Goal: Contribute content

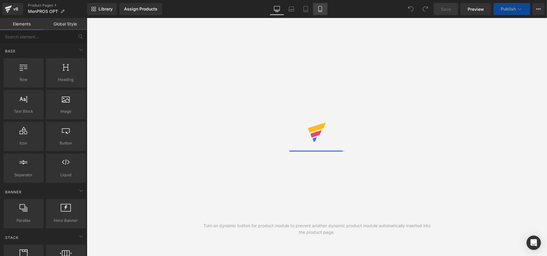
click at [319, 9] on icon at bounding box center [320, 9] width 6 height 6
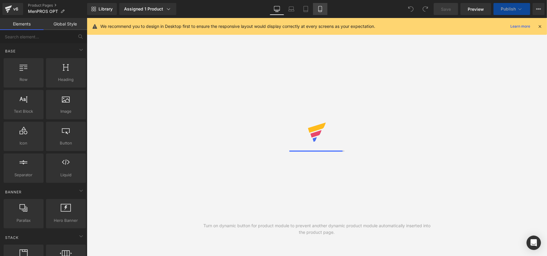
click at [321, 9] on icon at bounding box center [319, 9] width 3 height 6
click at [321, 9] on icon at bounding box center [320, 9] width 6 height 6
click at [315, 9] on link "Mobile" at bounding box center [320, 9] width 14 height 12
click at [540, 26] on icon at bounding box center [539, 26] width 5 height 5
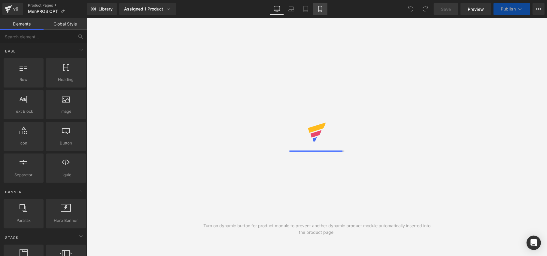
click at [319, 9] on icon at bounding box center [320, 9] width 6 height 6
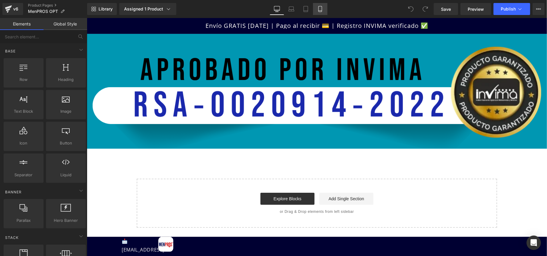
click at [319, 9] on icon at bounding box center [320, 9] width 6 height 6
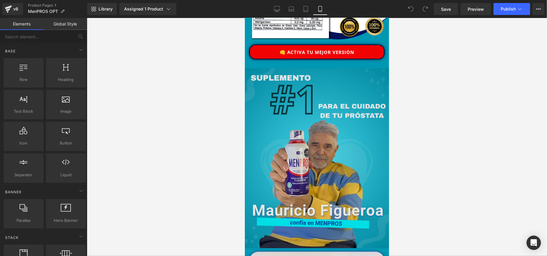
scroll to position [1842, 0]
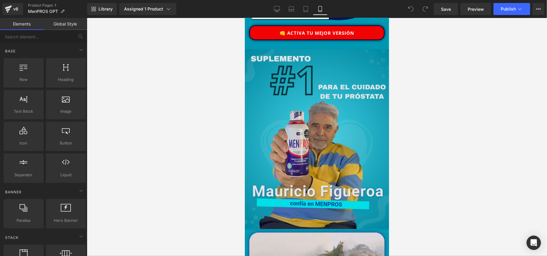
click at [332, 116] on img at bounding box center [316, 139] width 144 height 180
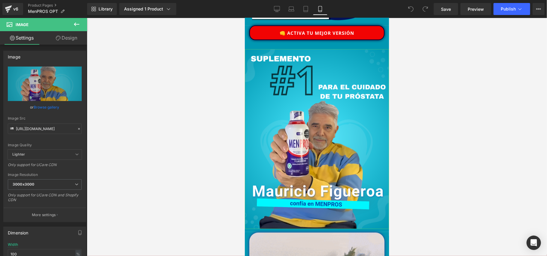
click at [77, 36] on link "Design" at bounding box center [67, 38] width 44 height 14
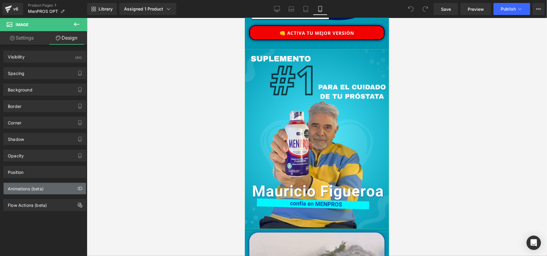
click at [40, 191] on div "Animations (beta)" at bounding box center [26, 187] width 36 height 8
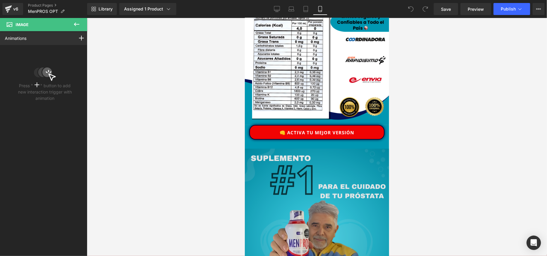
scroll to position [1762, 0]
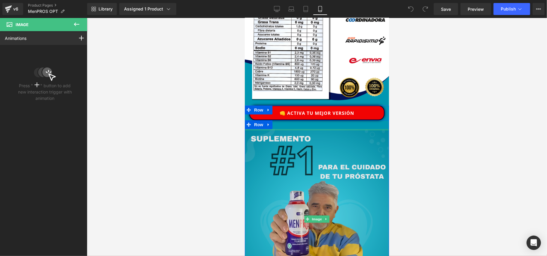
click at [311, 129] on div at bounding box center [316, 130] width 144 height 2
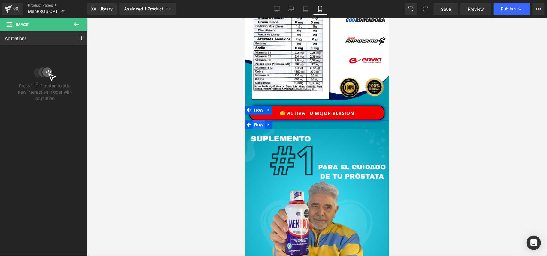
click at [255, 120] on span "Row" at bounding box center [258, 124] width 12 height 9
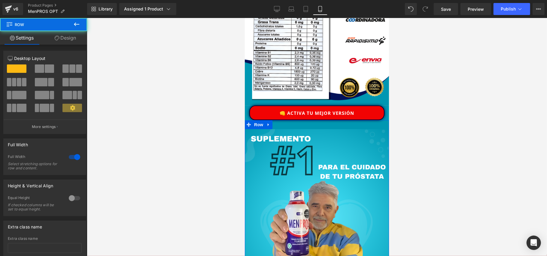
click at [69, 34] on link "Design" at bounding box center [66, 38] width 44 height 14
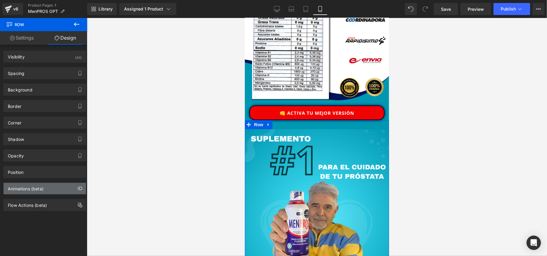
click at [25, 190] on div "Animations (beta)" at bounding box center [26, 187] width 36 height 8
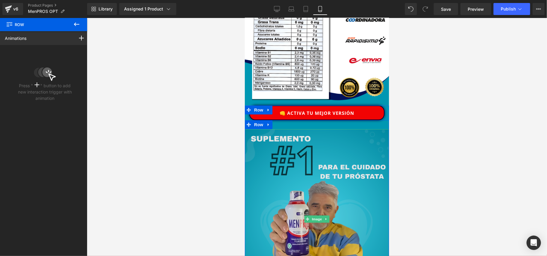
click at [268, 135] on img at bounding box center [316, 219] width 144 height 180
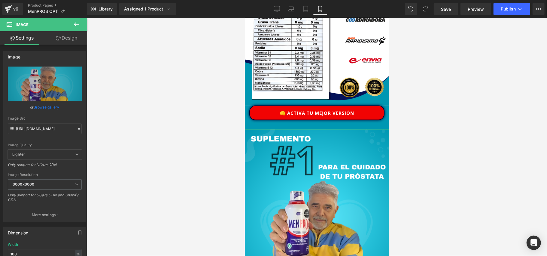
click at [74, 38] on link "Design" at bounding box center [67, 38] width 44 height 14
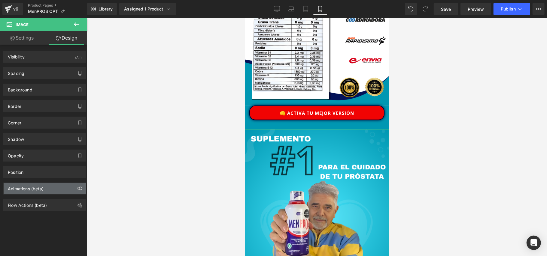
click at [44, 191] on div "Animations (beta)" at bounding box center [26, 187] width 36 height 8
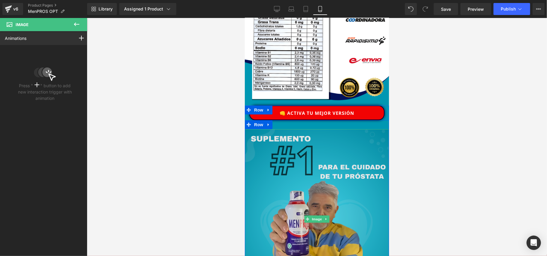
click at [368, 131] on img at bounding box center [316, 219] width 144 height 180
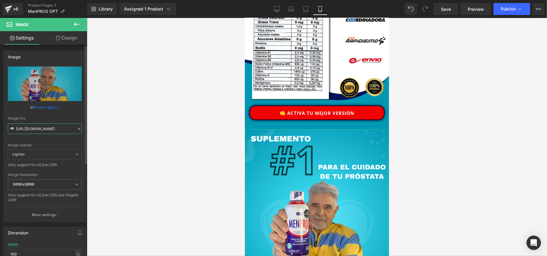
click at [46, 129] on input "[URL][DOMAIN_NAME]" at bounding box center [45, 129] width 74 height 11
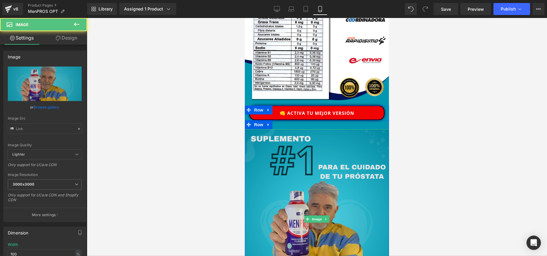
click at [301, 152] on img at bounding box center [316, 219] width 144 height 180
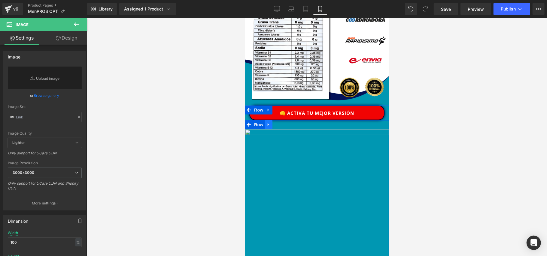
click at [266, 123] on icon at bounding box center [268, 125] width 4 height 5
click at [282, 123] on icon at bounding box center [284, 125] width 4 height 4
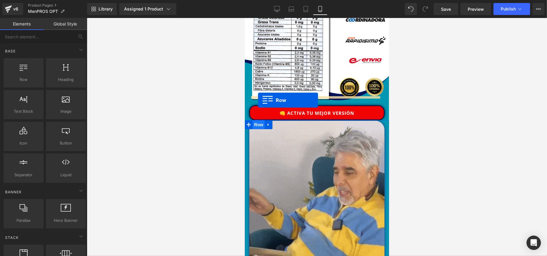
drag, startPoint x: 274, startPoint y: 90, endPoint x: 258, endPoint y: 100, distance: 18.8
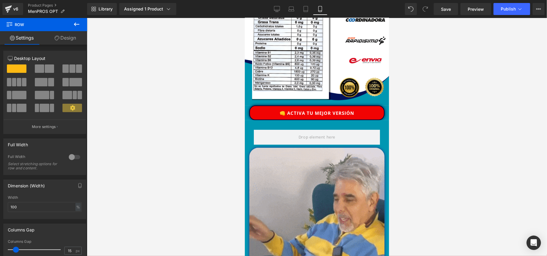
click at [76, 26] on icon at bounding box center [76, 24] width 7 height 7
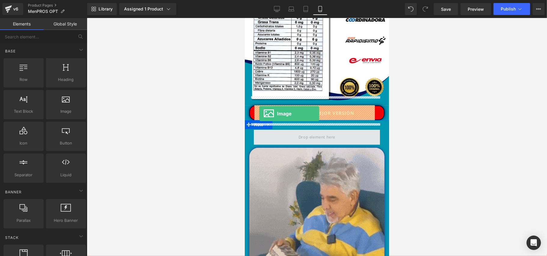
drag, startPoint x: 311, startPoint y: 125, endPoint x: 259, endPoint y: 114, distance: 53.2
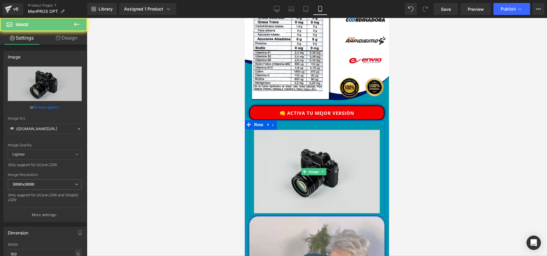
click at [279, 130] on img at bounding box center [316, 171] width 126 height 83
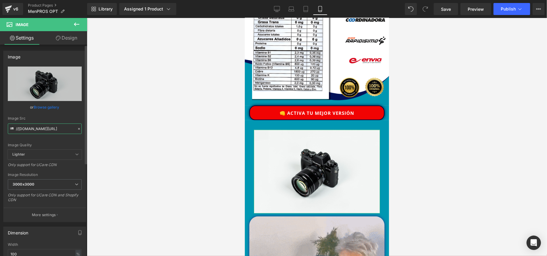
click at [56, 128] on input "//[DOMAIN_NAME][URL]" at bounding box center [45, 129] width 74 height 11
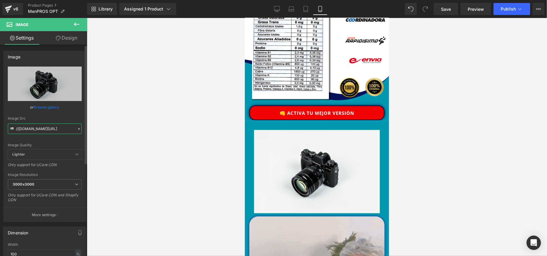
click at [56, 128] on input "//[DOMAIN_NAME][URL]" at bounding box center [45, 129] width 74 height 11
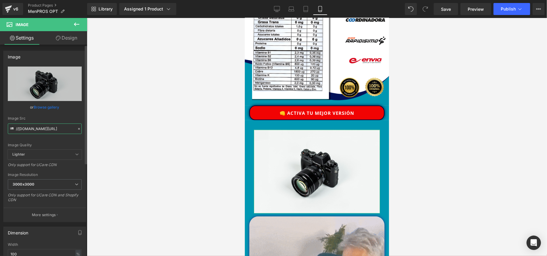
click at [56, 128] on input "//[DOMAIN_NAME][URL]" at bounding box center [45, 129] width 74 height 11
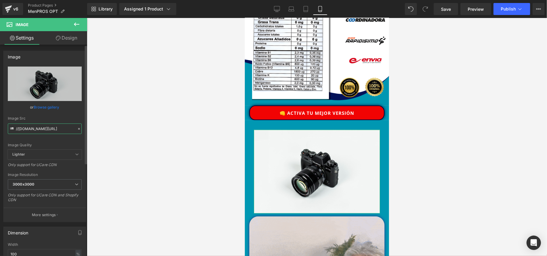
type input "[URL][DOMAIN_NAME]"
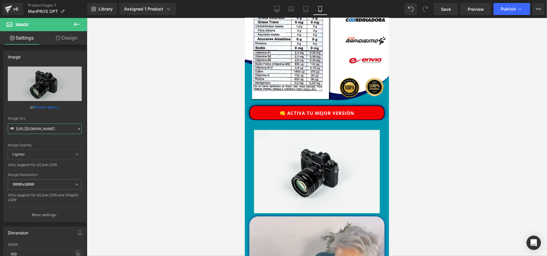
scroll to position [0, 174]
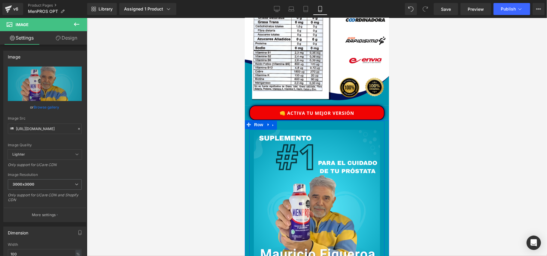
click at [293, 121] on div "Image Row" at bounding box center [316, 206] width 135 height 170
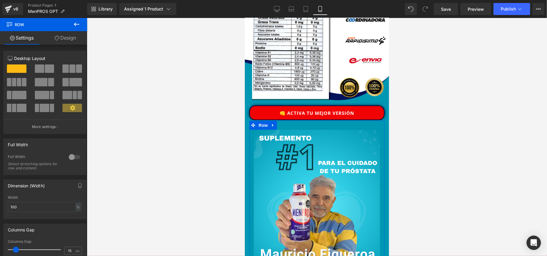
click at [72, 160] on div at bounding box center [74, 158] width 14 height 10
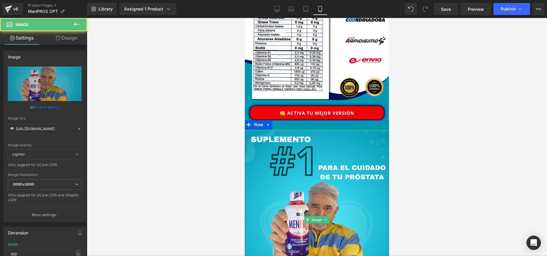
drag, startPoint x: 357, startPoint y: 105, endPoint x: 355, endPoint y: 99, distance: 6.5
click at [354, 121] on div "Image Row" at bounding box center [316, 217] width 144 height 192
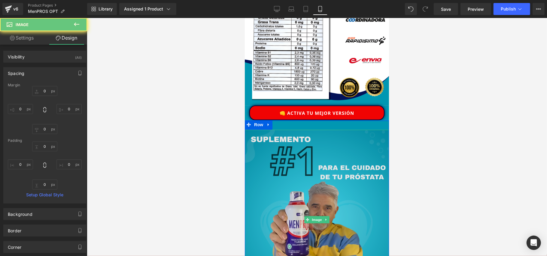
scroll to position [1842, 0]
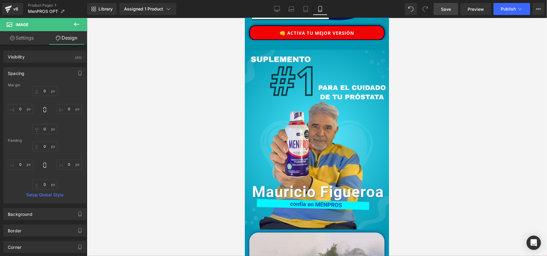
click at [447, 10] on span "Save" at bounding box center [446, 9] width 10 height 6
click at [505, 9] on span "Publish" at bounding box center [508, 9] width 15 height 5
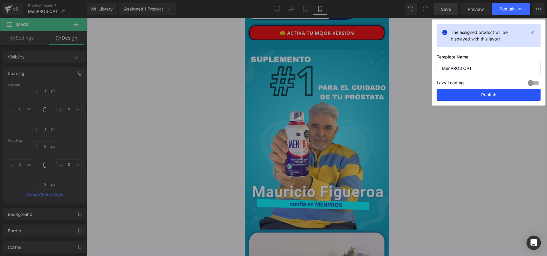
click at [484, 92] on button "Publish" at bounding box center [489, 95] width 104 height 12
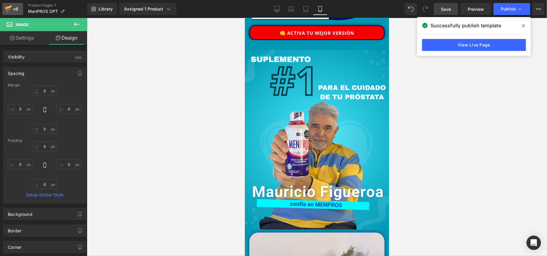
click at [13, 11] on div "v6" at bounding box center [16, 9] width 8 height 8
